Goal: Task Accomplishment & Management: Manage account settings

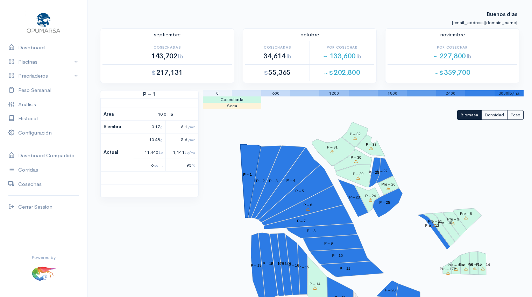
scroll to position [447, 0]
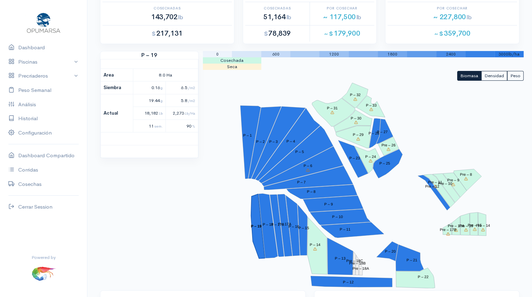
scroll to position [40, 0]
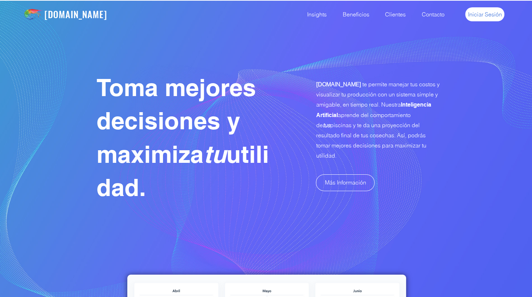
click at [480, 8] on link "Iniciar Sesión" at bounding box center [484, 14] width 39 height 14
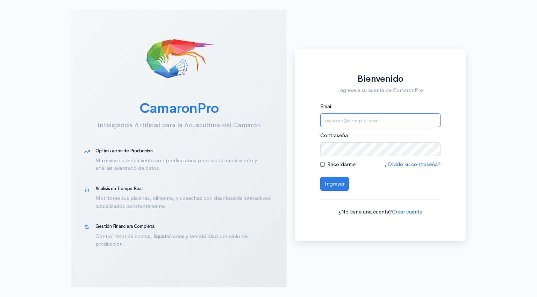
click at [336, 120] on input "Email" at bounding box center [380, 120] width 120 height 14
type input "[EMAIL_ADDRESS][DOMAIN_NAME]"
click at [337, 187] on button "Ingresar" at bounding box center [334, 184] width 29 height 14
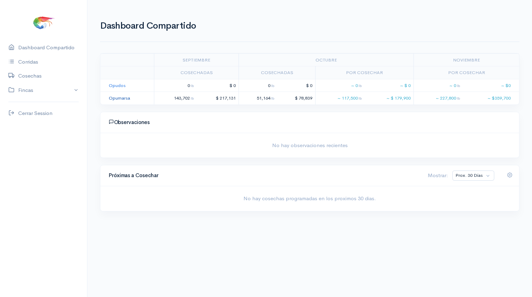
click at [114, 98] on link "Opumarsa" at bounding box center [119, 98] width 21 height 6
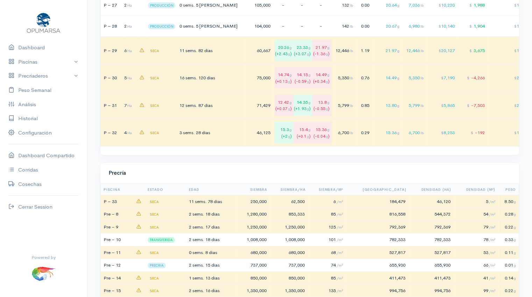
scroll to position [2012, 0]
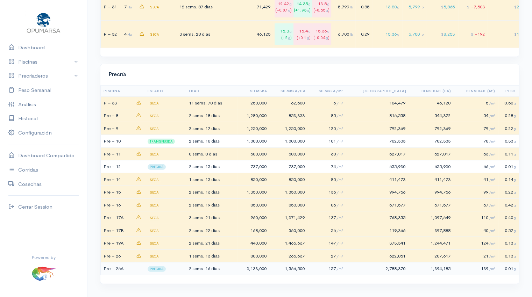
click at [212, 269] on span "16 dias" at bounding box center [212, 269] width 14 height 6
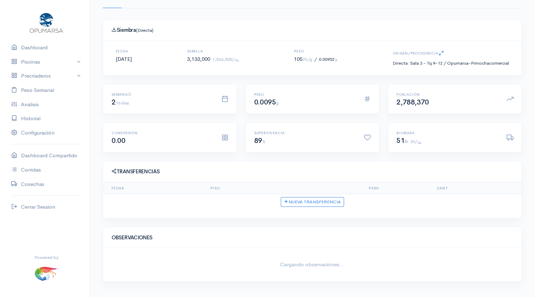
scroll to position [55, 0]
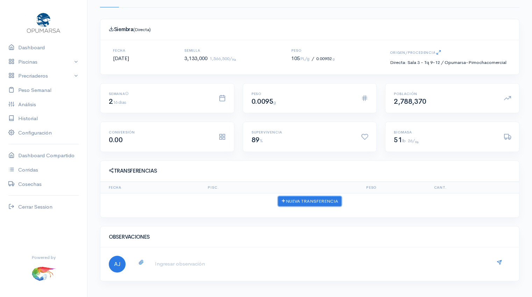
click at [330, 203] on button "Nueva Transferencia" at bounding box center [309, 202] width 63 height 10
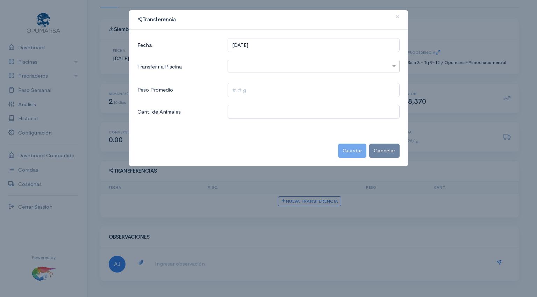
click at [260, 66] on input "text" at bounding box center [308, 66] width 152 height 9
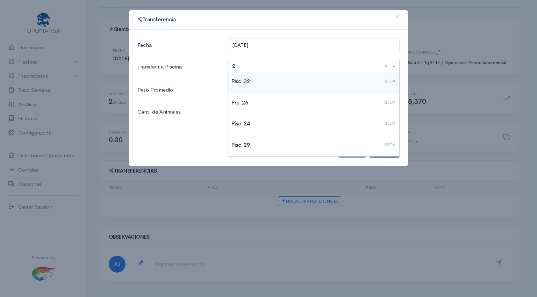
type input "24"
click at [251, 79] on h4 "Pisc. 24 SECA" at bounding box center [314, 82] width 164 height 6
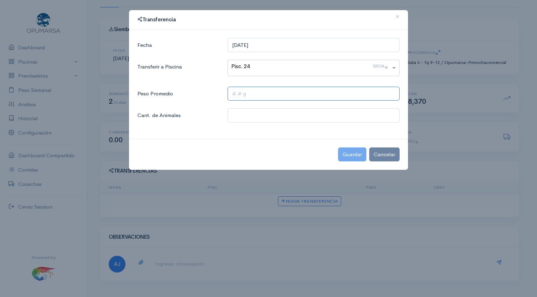
click at [245, 97] on input "text" at bounding box center [314, 94] width 172 height 14
type input ".25 g"
click at [245, 116] on input "text" at bounding box center [314, 115] width 172 height 14
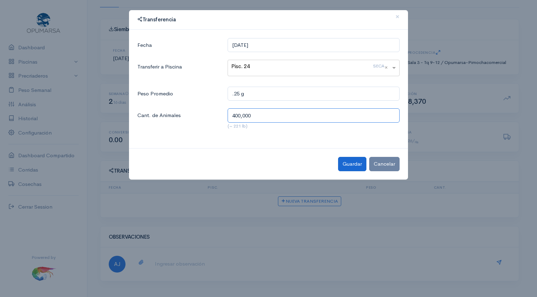
type input "400,000"
click at [353, 165] on button "Guardar" at bounding box center [352, 164] width 28 height 14
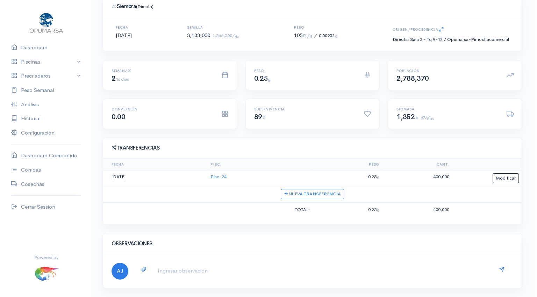
scroll to position [80, 0]
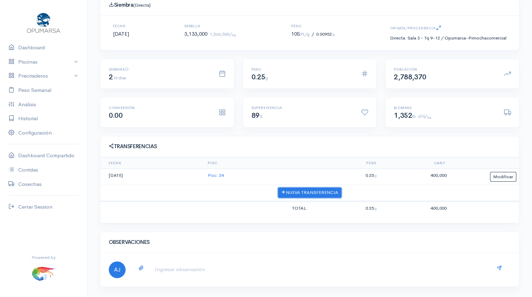
click at [339, 192] on button "Nueva Transferencia" at bounding box center [309, 193] width 63 height 10
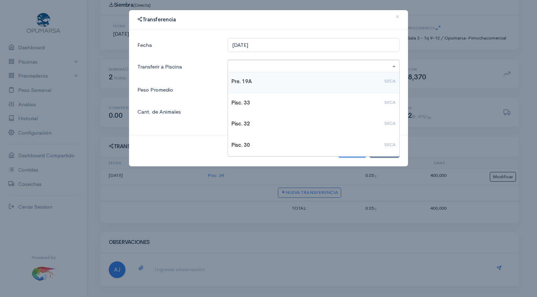
click at [248, 69] on input "text" at bounding box center [308, 66] width 152 height 9
type input "29"
click at [243, 83] on h4 "Pisc. 29 SECA" at bounding box center [314, 82] width 164 height 6
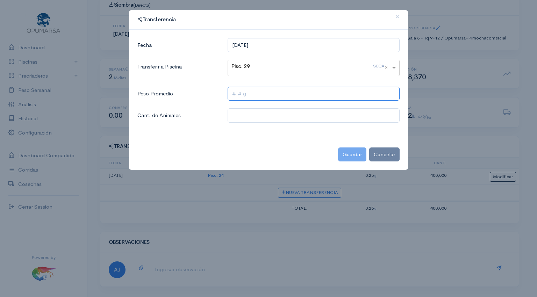
click at [239, 94] on input "text" at bounding box center [314, 94] width 172 height 14
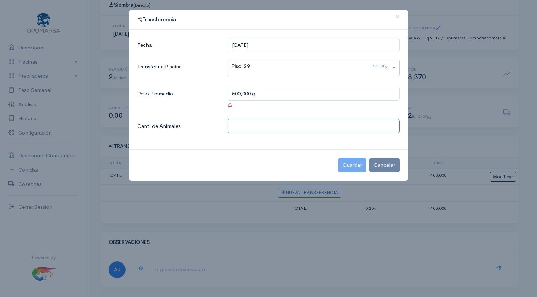
click at [251, 130] on input "text" at bounding box center [314, 126] width 172 height 14
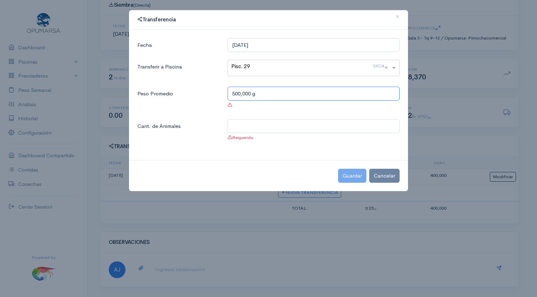
drag, startPoint x: 267, startPoint y: 91, endPoint x: 158, endPoint y: 98, distance: 109.1
click at [158, 98] on div "Peso Promedio 500,000 g" at bounding box center [268, 99] width 271 height 25
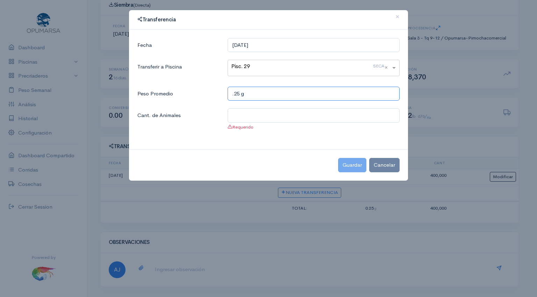
type input ".25 g"
click at [244, 112] on input "text" at bounding box center [314, 115] width 172 height 14
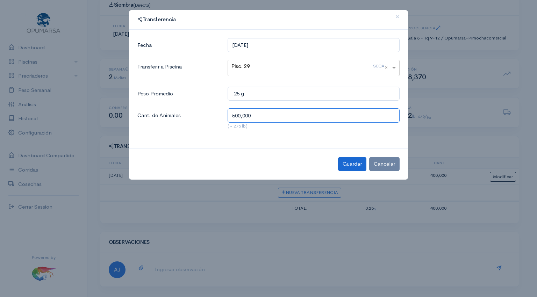
type input "500,000"
click at [352, 163] on button "Guardar" at bounding box center [352, 164] width 28 height 14
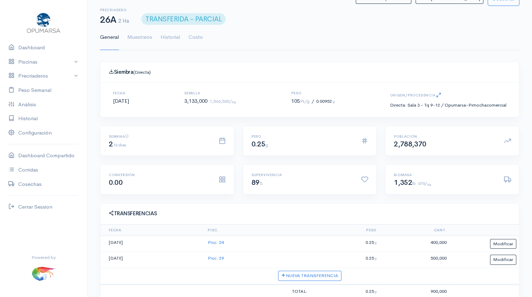
scroll to position [4, 0]
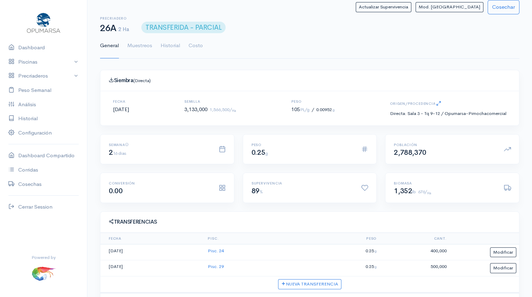
click at [132, 113] on div "Fecha [DATE]" at bounding box center [121, 108] width 33 height 17
click at [501, 268] on button "Modificar" at bounding box center [503, 268] width 26 height 10
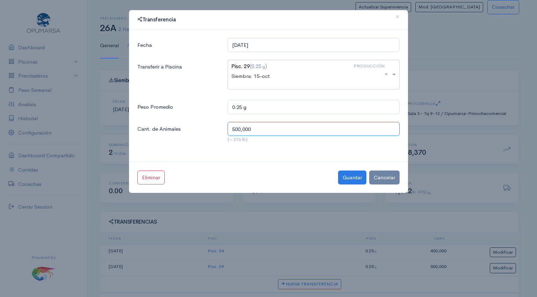
click at [237, 127] on input "500,000" at bounding box center [314, 129] width 172 height 14
type input "600,000"
click at [361, 176] on button "Guardar" at bounding box center [352, 178] width 28 height 14
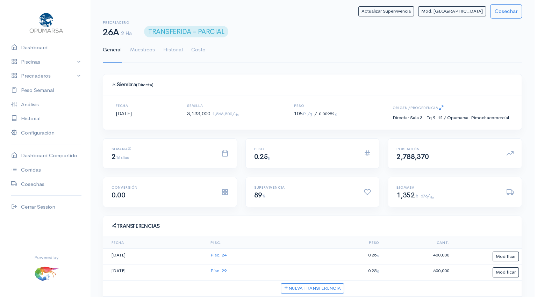
scroll to position [43, 0]
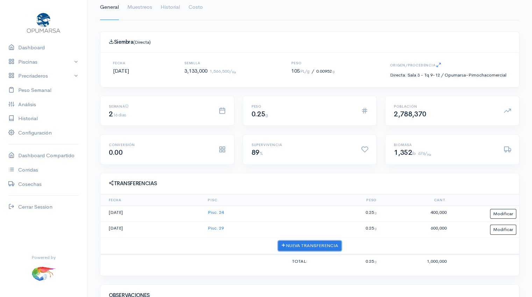
click at [304, 244] on button "Nueva Transferencia" at bounding box center [309, 246] width 63 height 10
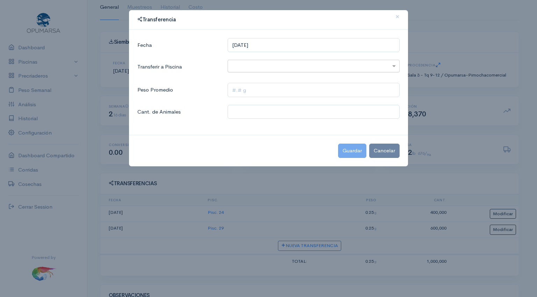
click at [267, 66] on input "text" at bounding box center [308, 66] width 152 height 9
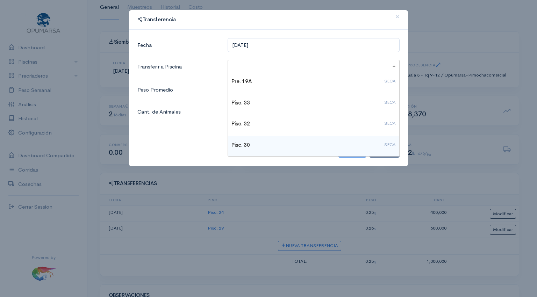
click at [258, 146] on h4 "Pisc. 30 SECA" at bounding box center [314, 145] width 164 height 6
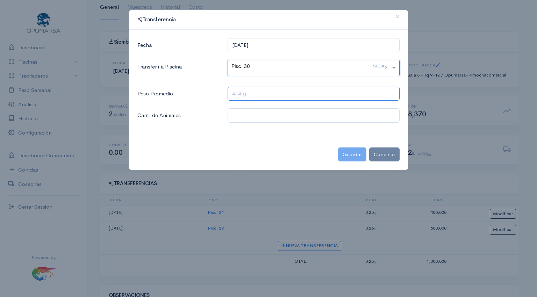
click at [250, 94] on input "text" at bounding box center [314, 94] width 172 height 14
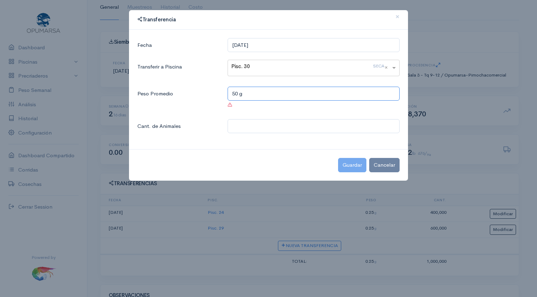
type input "5 g"
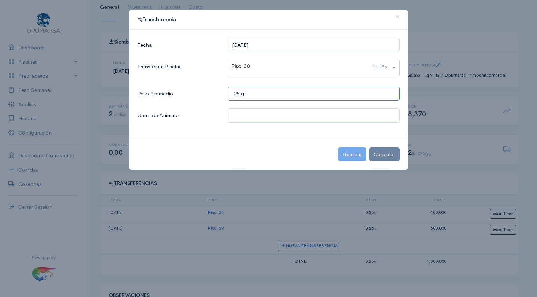
type input ".25 g"
click at [264, 113] on input "text" at bounding box center [314, 115] width 172 height 14
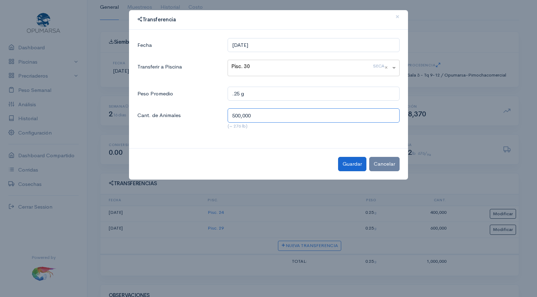
type input "500,000"
click at [351, 165] on button "Guardar" at bounding box center [352, 164] width 28 height 14
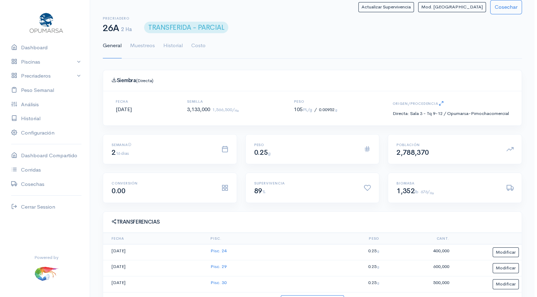
scroll to position [116, 0]
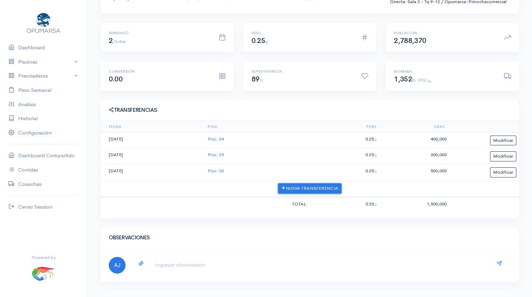
click at [316, 188] on button "Nueva Transferencia" at bounding box center [309, 189] width 63 height 10
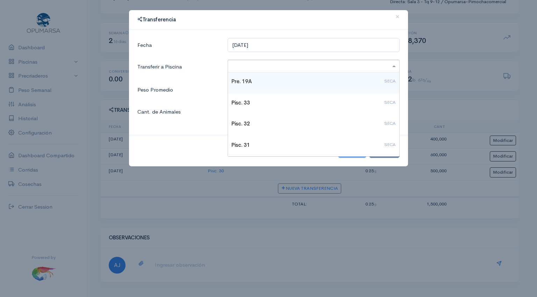
click at [261, 72] on ng-select "Pre. 19A SECA Pisc. 33 SECA Pisc. 32 SECA Pisc. 31 SECA Pre. 17B SECA Pre. 14 S…" at bounding box center [314, 66] width 172 height 13
type input "31"
click at [246, 84] on h4 "Pisc. 31 SECA" at bounding box center [314, 82] width 164 height 6
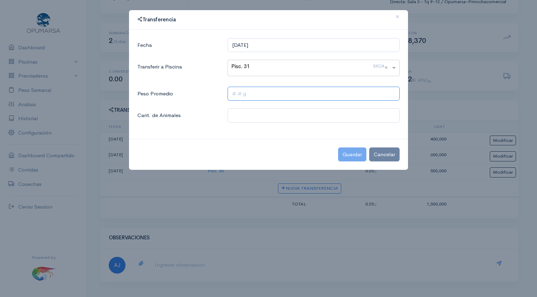
click at [242, 94] on input "text" at bounding box center [314, 94] width 172 height 14
type input ".25 g"
click at [247, 115] on input "text" at bounding box center [314, 115] width 172 height 14
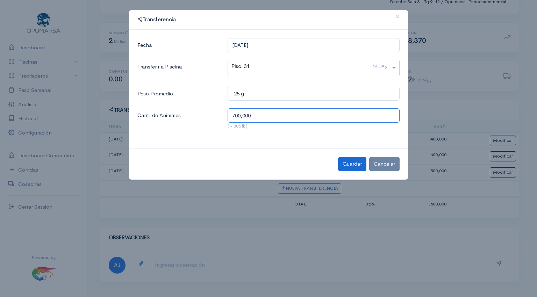
type input "700,000"
click at [357, 164] on button "Guardar" at bounding box center [352, 164] width 28 height 14
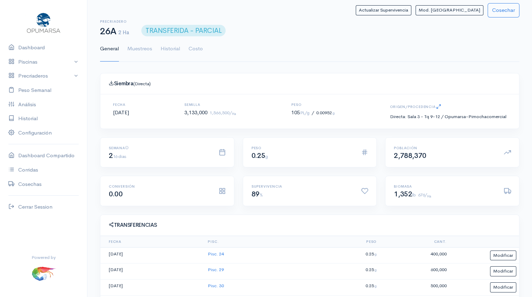
scroll to position [0, 0]
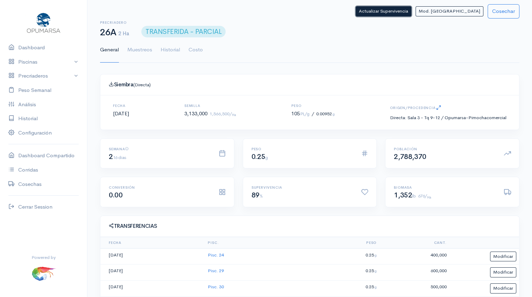
click at [409, 11] on button "Actualizar Supervivencia" at bounding box center [384, 11] width 56 height 10
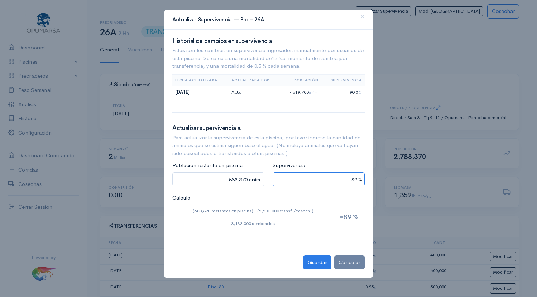
drag, startPoint x: 345, startPoint y: 180, endPoint x: 382, endPoint y: 167, distance: 39.0
click at [382, 167] on ngb-modal-window "Actualizar Supervivencia — Pre – 26A × Historial de cambios en supervivencia Es…" at bounding box center [268, 148] width 537 height 297
type input "1,949,360 anim."
type input "8 %"
type input "306,400 anim."
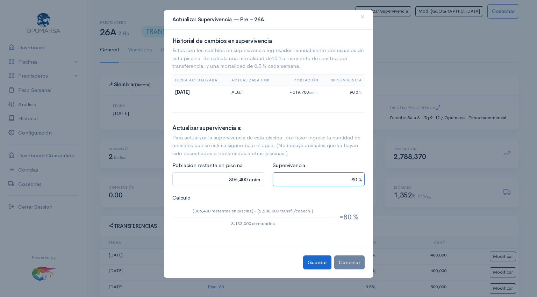
type input "80 %"
click at [313, 262] on button "Guardar" at bounding box center [317, 263] width 28 height 14
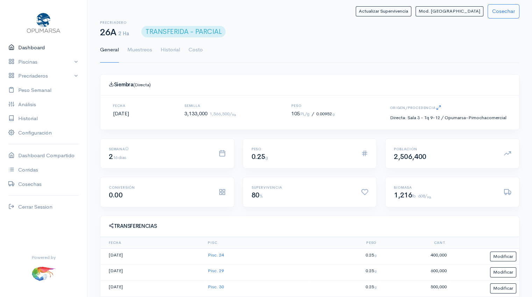
click at [39, 48] on link "Dashboard" at bounding box center [43, 48] width 87 height 14
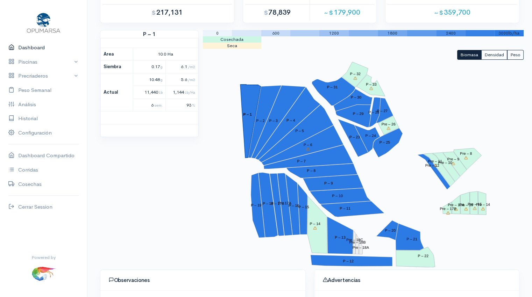
scroll to position [59, 0]
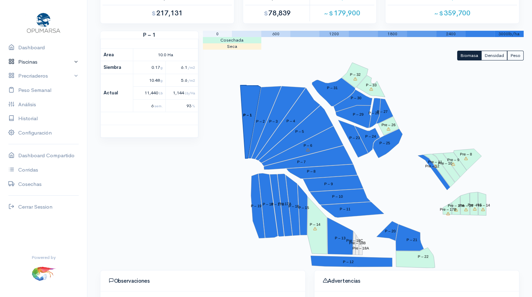
click at [35, 57] on link "Piscinas" at bounding box center [43, 62] width 87 height 14
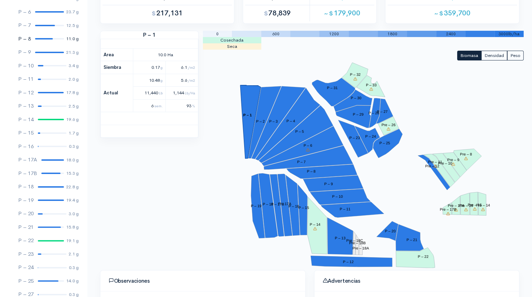
scroll to position [136, 0]
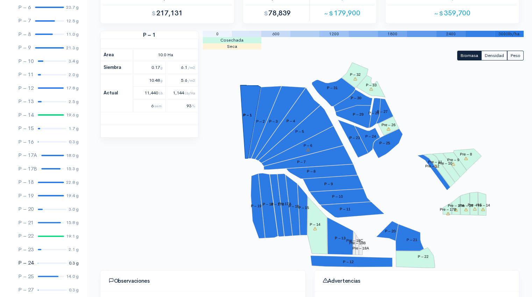
click at [48, 263] on div at bounding box center [52, 263] width 29 height 1
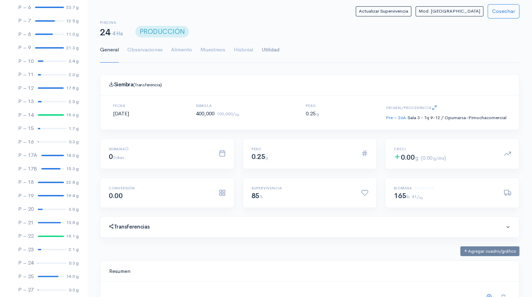
click at [270, 47] on link "Utilidad" at bounding box center [271, 49] width 18 height 25
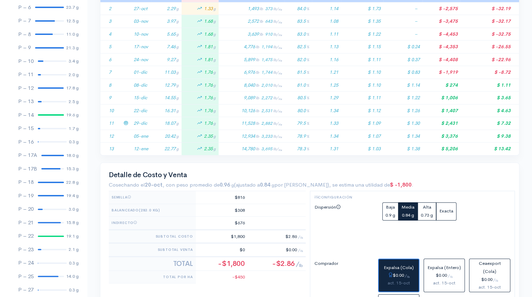
scroll to position [182, 0]
click at [160, 124] on td "18.07 g" at bounding box center [166, 123] width 30 height 13
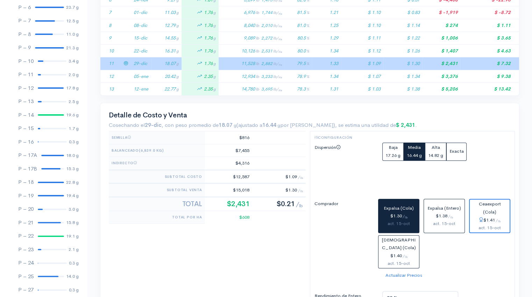
scroll to position [242, 0]
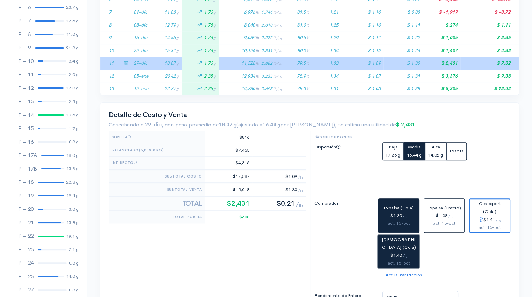
click at [395, 242] on button "[DEMOGRAPHIC_DATA] (Cola) $1.40 / lb act. 15-oct" at bounding box center [398, 251] width 41 height 33
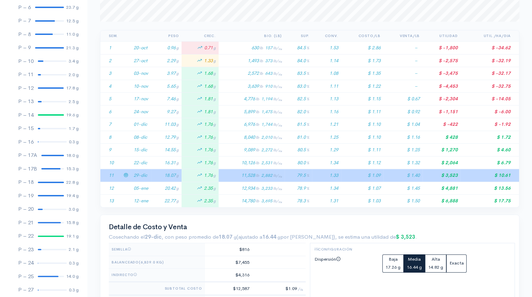
scroll to position [130, 0]
click at [126, 185] on icon at bounding box center [126, 187] width 5 height 5
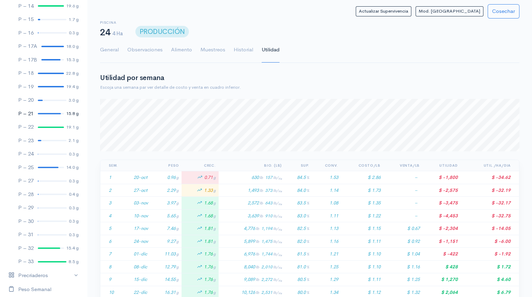
scroll to position [246, 0]
click at [48, 207] on link "P – 29 0.3 g" at bounding box center [43, 207] width 87 height 14
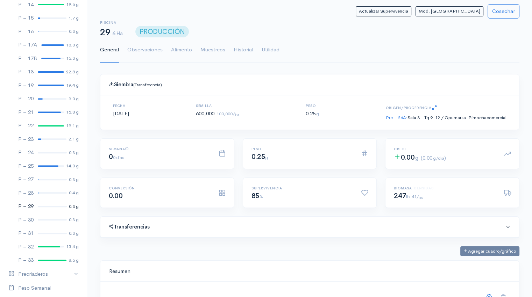
scroll to position [105, 402]
click at [266, 50] on link "Utilidad" at bounding box center [271, 49] width 18 height 25
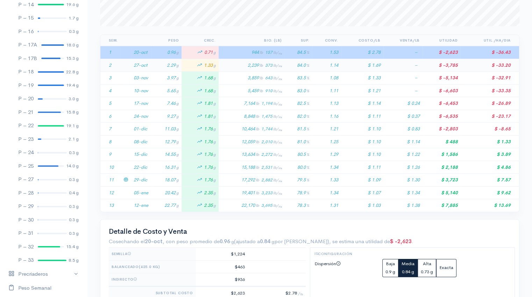
scroll to position [150, 0]
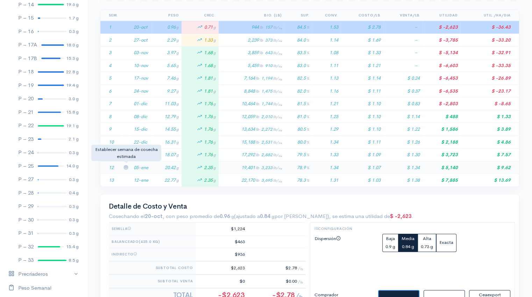
click at [126, 167] on icon at bounding box center [126, 167] width 5 height 5
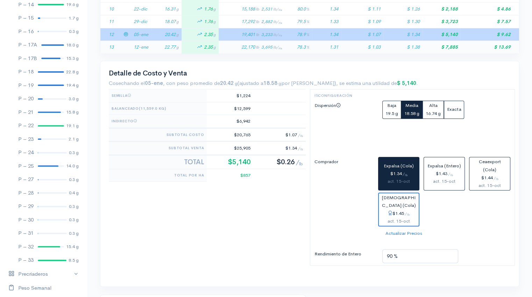
scroll to position [284, 0]
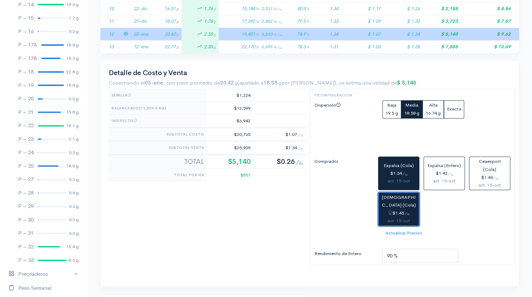
click at [400, 210] on div "$1.45 / lb" at bounding box center [399, 214] width 34 height 8
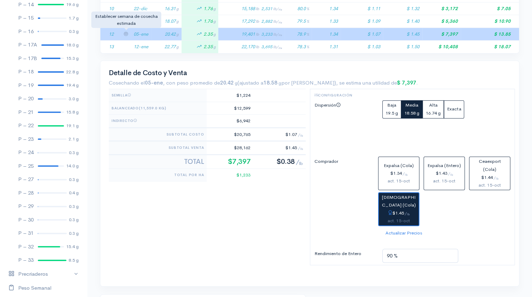
click at [125, 31] on icon at bounding box center [126, 33] width 5 height 5
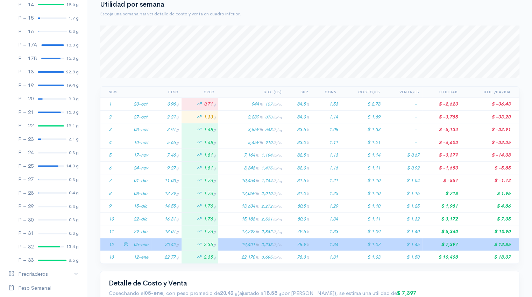
scroll to position [0, 0]
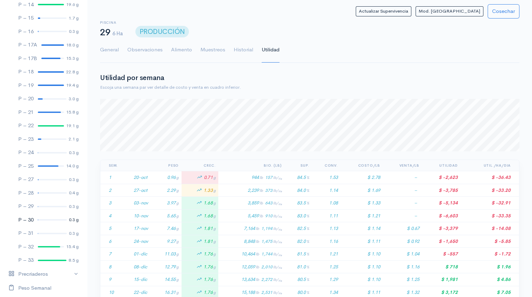
click at [47, 220] on div at bounding box center [52, 219] width 29 height 1
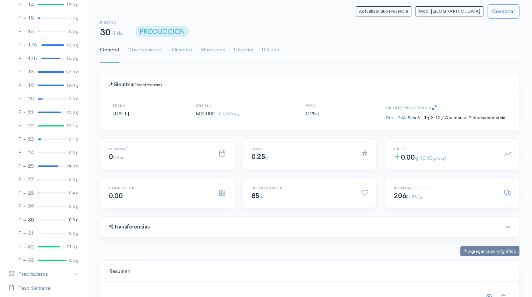
scroll to position [105, 402]
click at [265, 50] on link "Utilidad" at bounding box center [271, 49] width 18 height 25
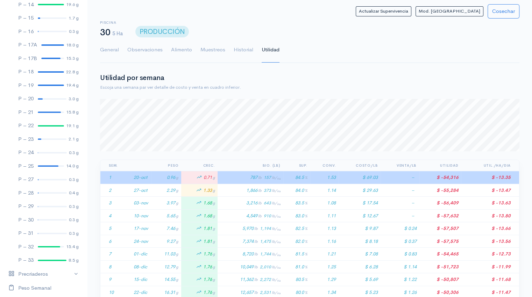
scroll to position [0, 0]
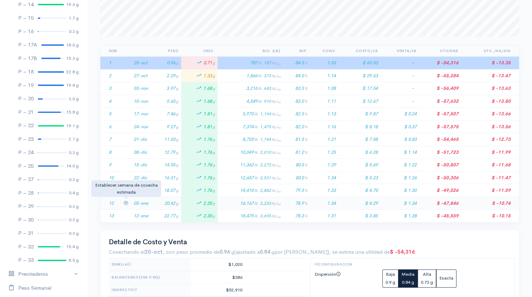
click at [125, 201] on icon at bounding box center [126, 203] width 5 height 5
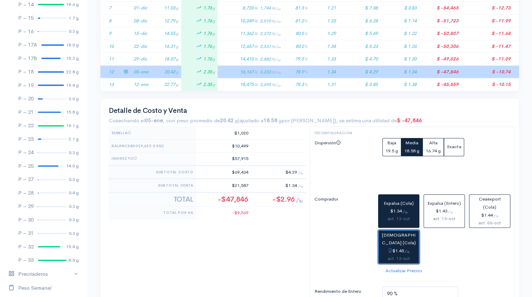
click at [403, 248] on div "$1.45 / lb" at bounding box center [399, 251] width 34 height 8
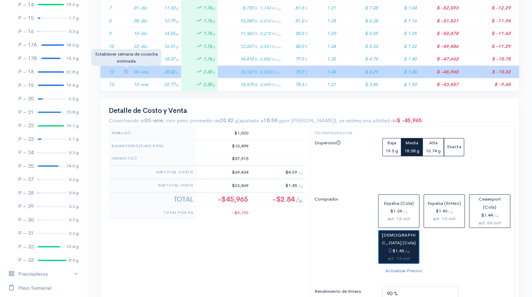
click at [125, 69] on icon at bounding box center [126, 71] width 5 height 5
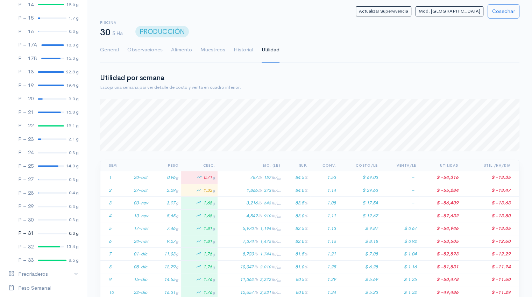
click at [47, 234] on link "P – 31 0.3 g" at bounding box center [43, 234] width 87 height 14
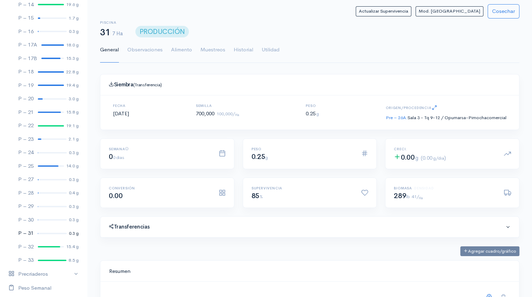
scroll to position [105, 402]
click at [273, 50] on link "Utilidad" at bounding box center [271, 49] width 18 height 25
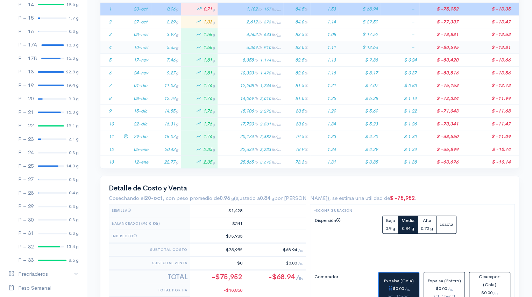
scroll to position [169, 0]
click at [124, 147] on icon at bounding box center [126, 149] width 5 height 5
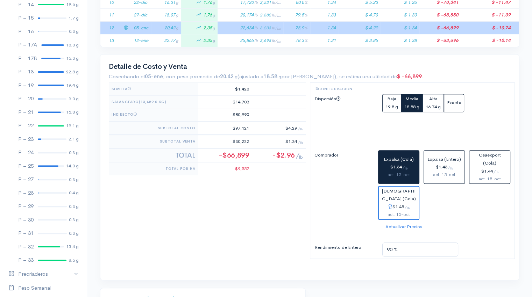
scroll to position [291, 0]
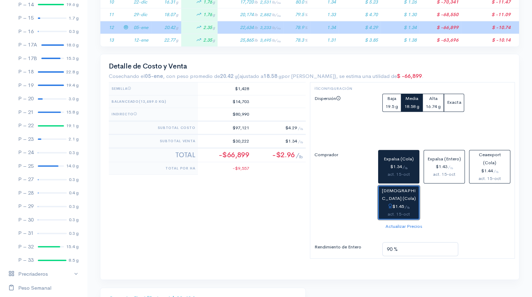
click at [395, 194] on span "[DEMOGRAPHIC_DATA] (Cola)" at bounding box center [399, 195] width 34 height 14
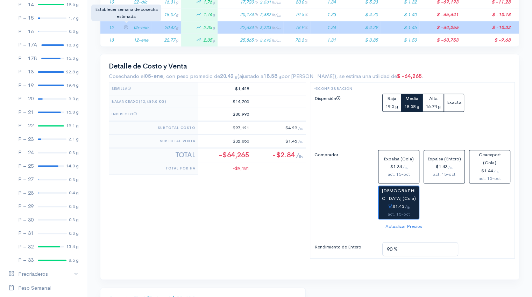
click at [126, 25] on icon at bounding box center [126, 27] width 5 height 5
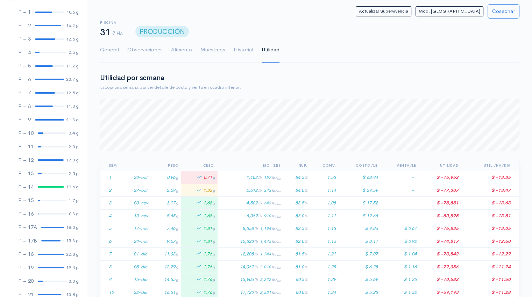
scroll to position [0, 0]
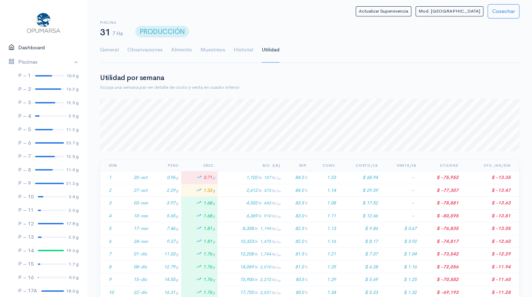
click at [35, 45] on link "Dashboard" at bounding box center [43, 48] width 87 height 14
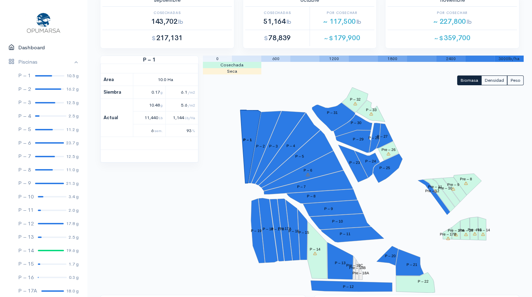
scroll to position [35, 0]
